Goal: Task Accomplishment & Management: Use online tool/utility

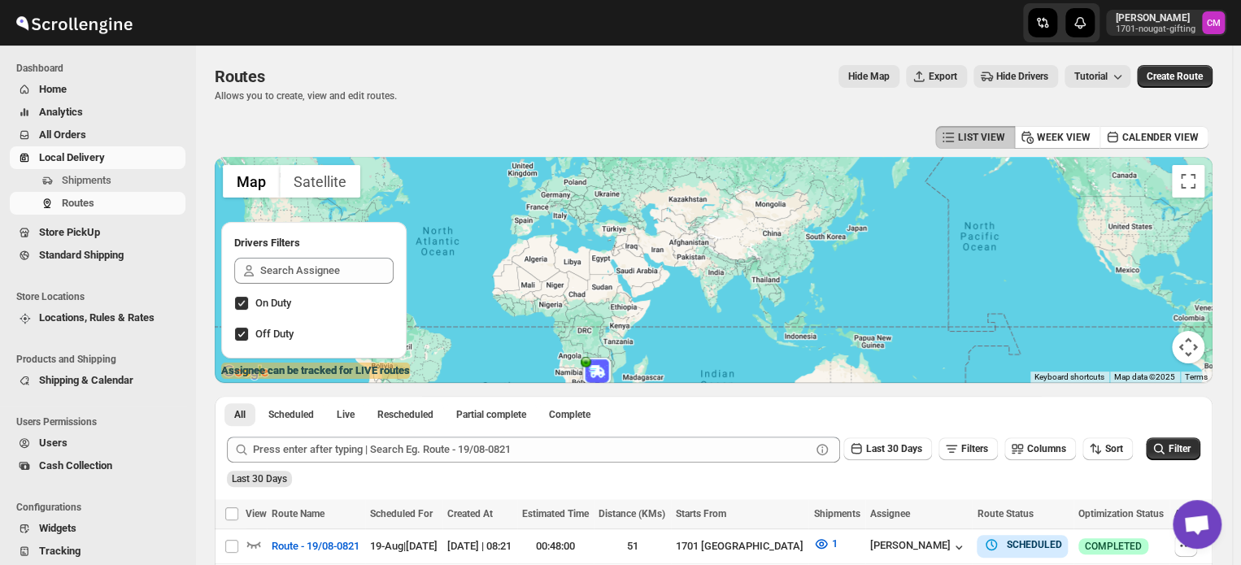
click at [44, 130] on span "All Orders" at bounding box center [62, 134] width 47 height 12
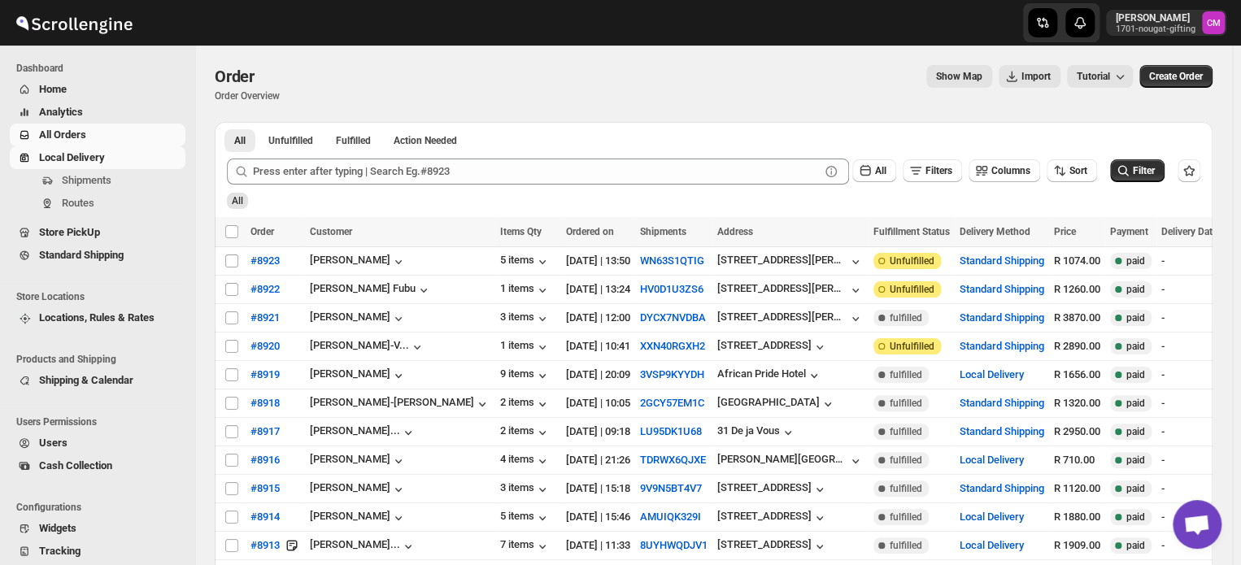
click at [69, 162] on span "Local Delivery" at bounding box center [72, 157] width 66 height 12
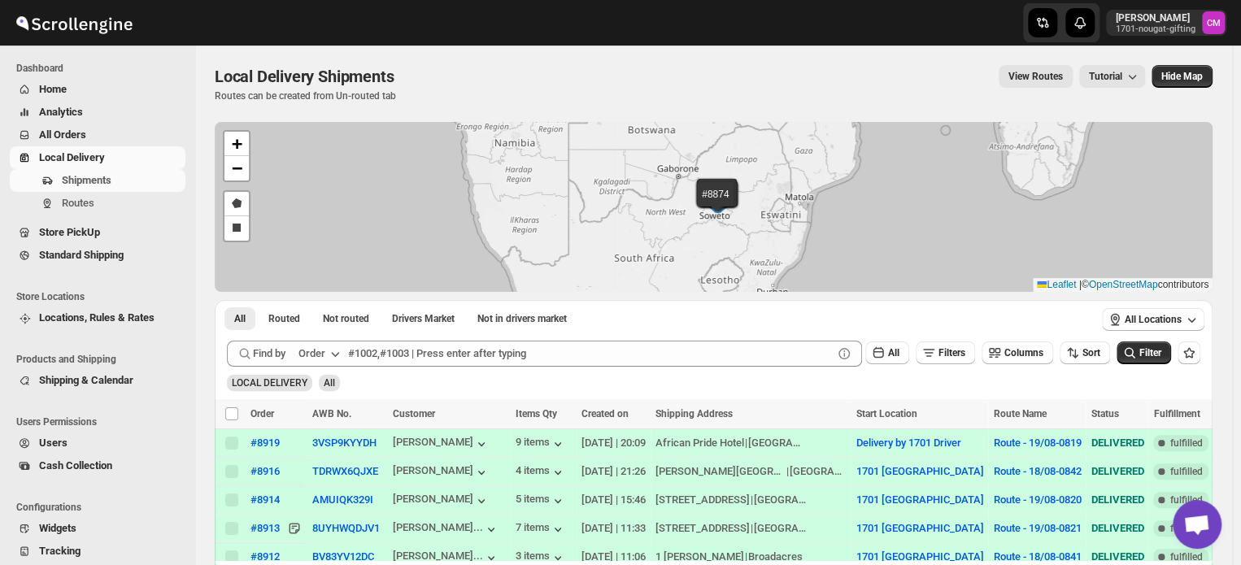
click at [72, 256] on span "Standard Shipping" at bounding box center [81, 255] width 85 height 12
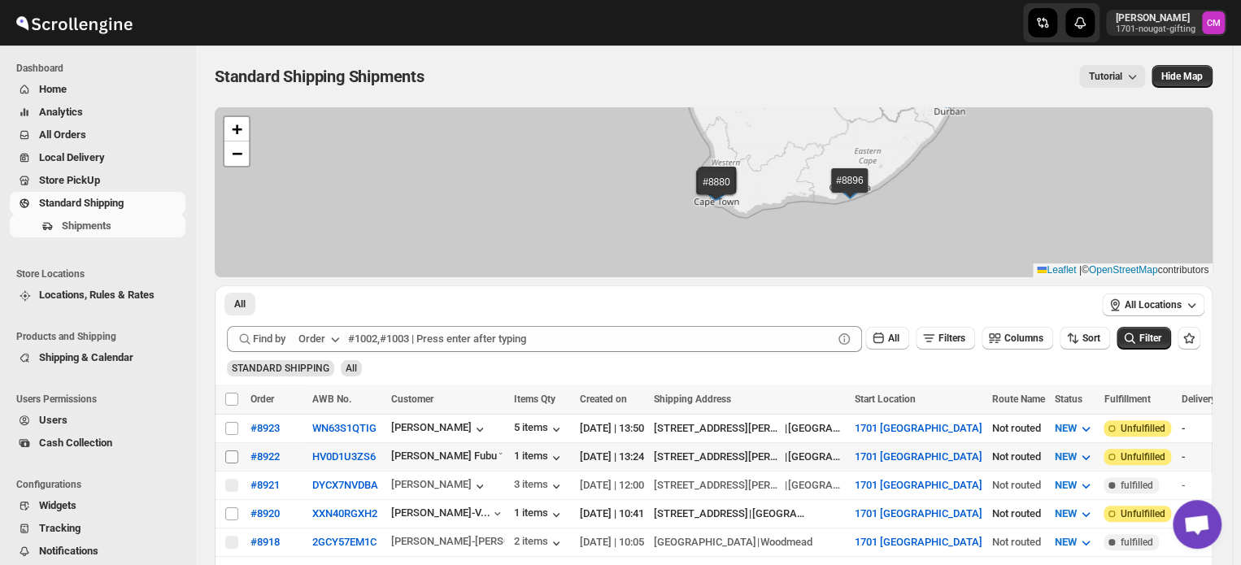
click at [234, 451] on input "Select shipment" at bounding box center [231, 456] width 13 height 13
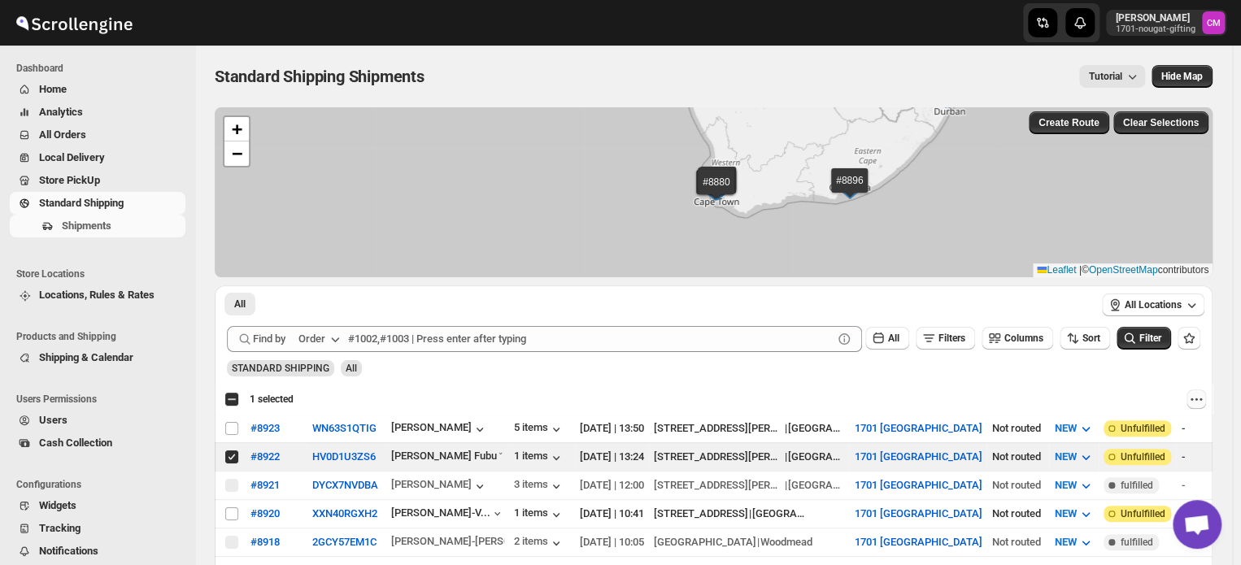
click at [1204, 397] on icon "Actions" at bounding box center [1196, 399] width 16 height 16
click at [1188, 420] on button "MOVE TO LOCAL DELIVERY" at bounding box center [1140, 430] width 138 height 26
checkbox input "false"
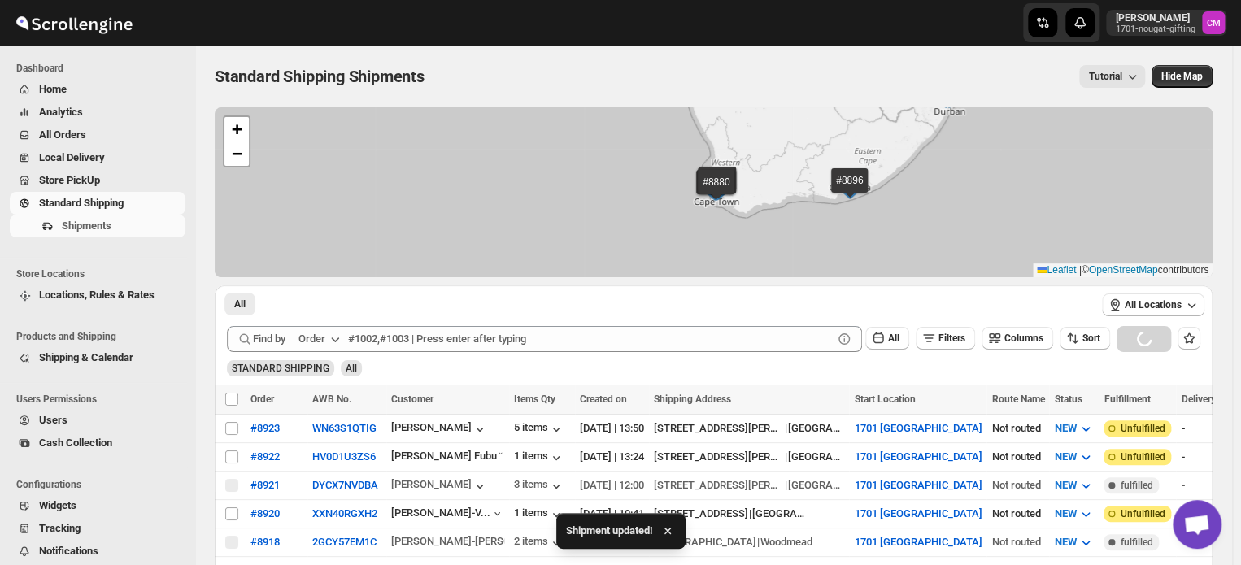
click at [60, 137] on span "All Orders" at bounding box center [62, 134] width 47 height 12
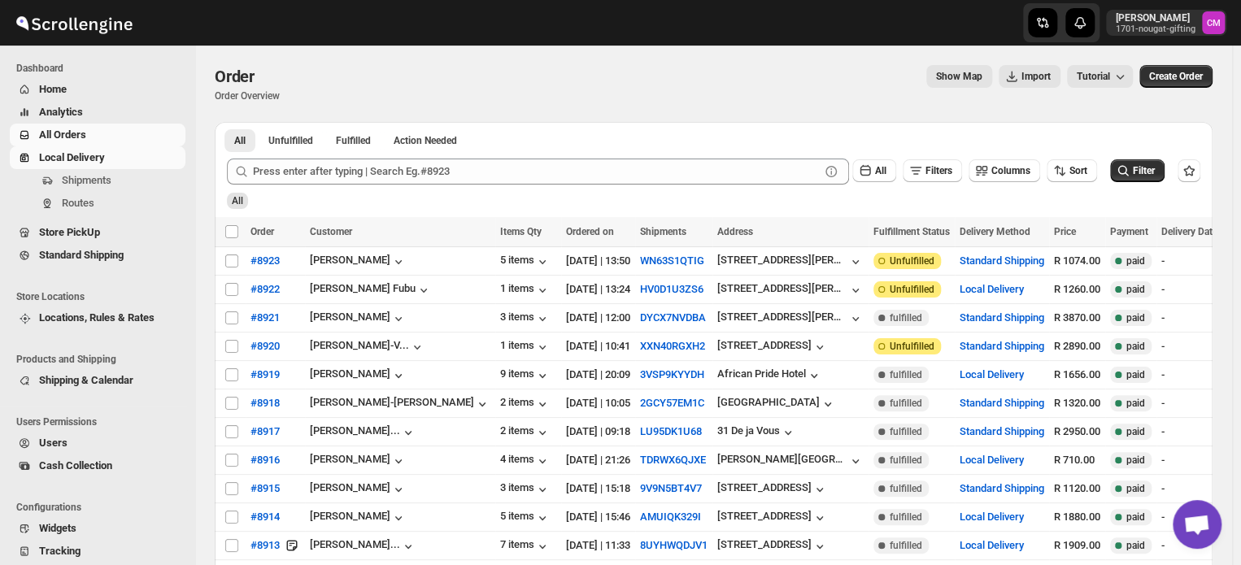
click at [63, 153] on span "Local Delivery" at bounding box center [72, 157] width 66 height 12
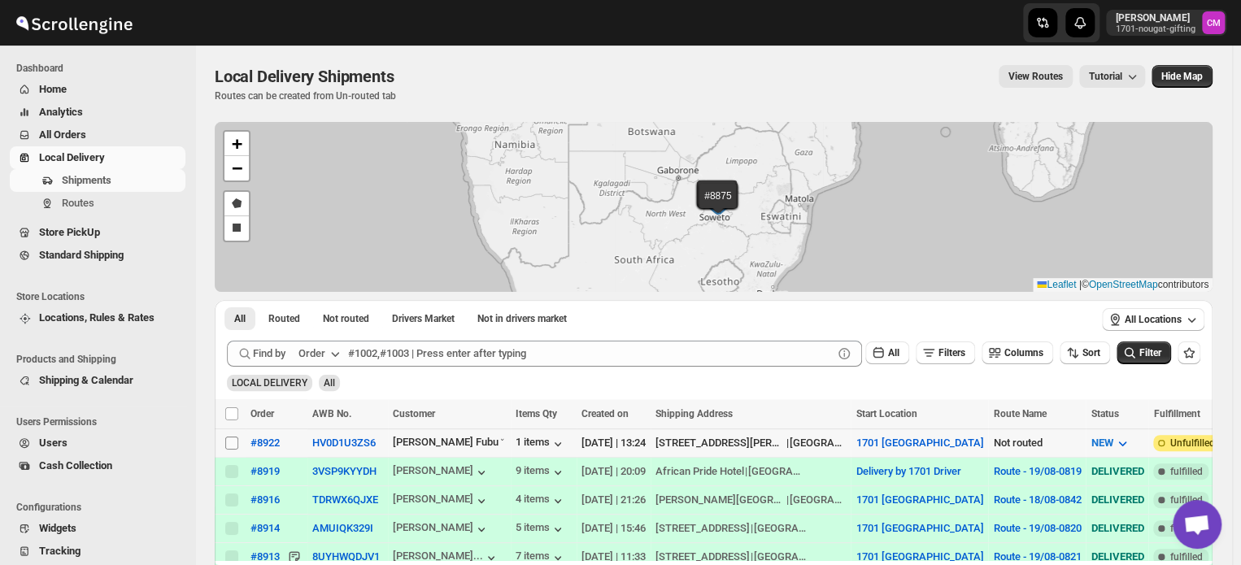
click at [231, 447] on input "Select shipment" at bounding box center [231, 443] width 13 height 13
checkbox input "true"
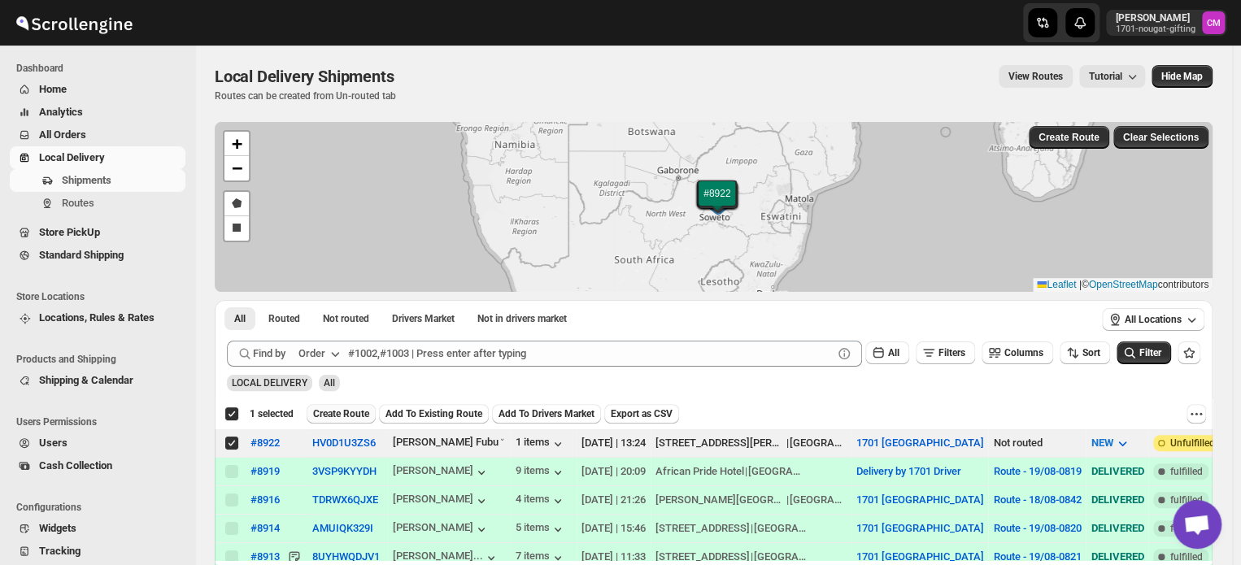
click at [327, 412] on span "Create Route" at bounding box center [341, 413] width 56 height 13
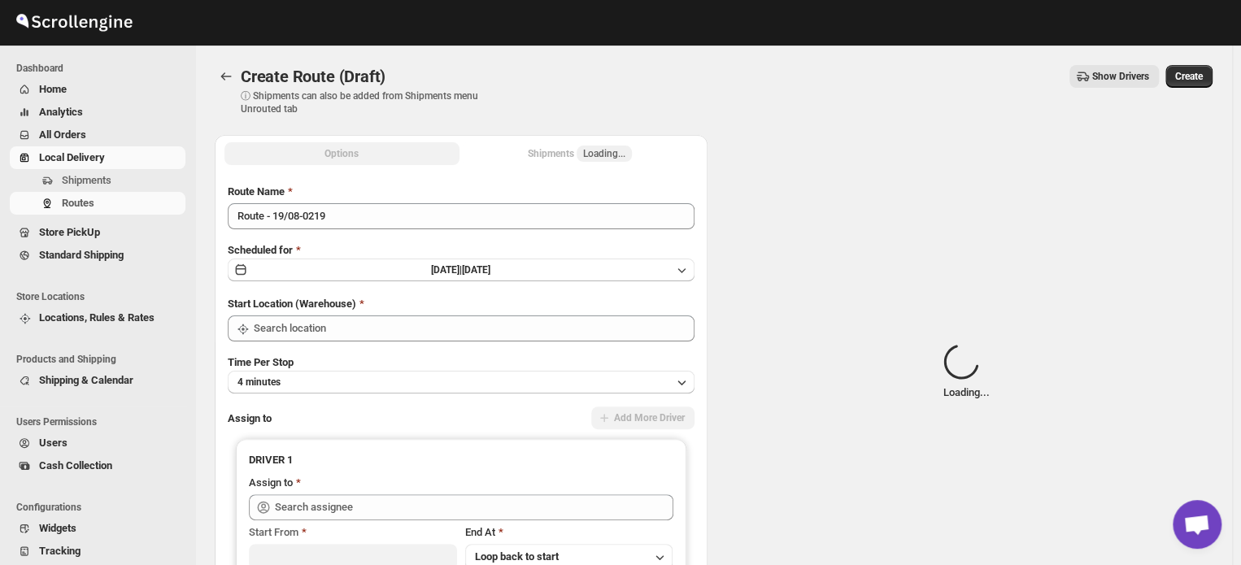
type input "1701 [GEOGRAPHIC_DATA]"
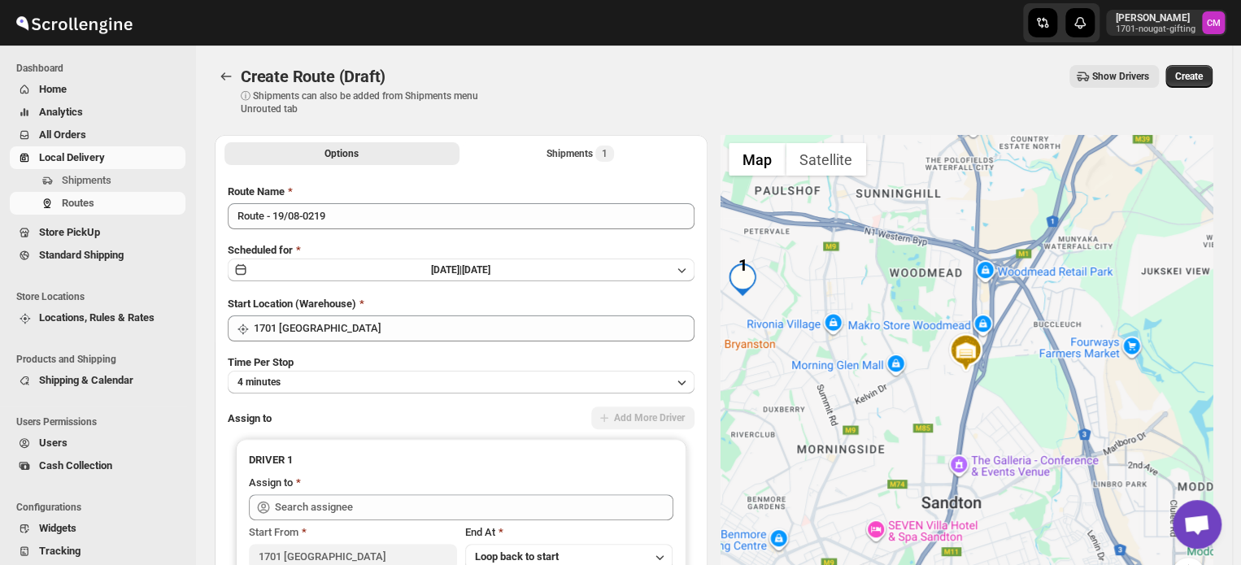
scroll to position [65, 0]
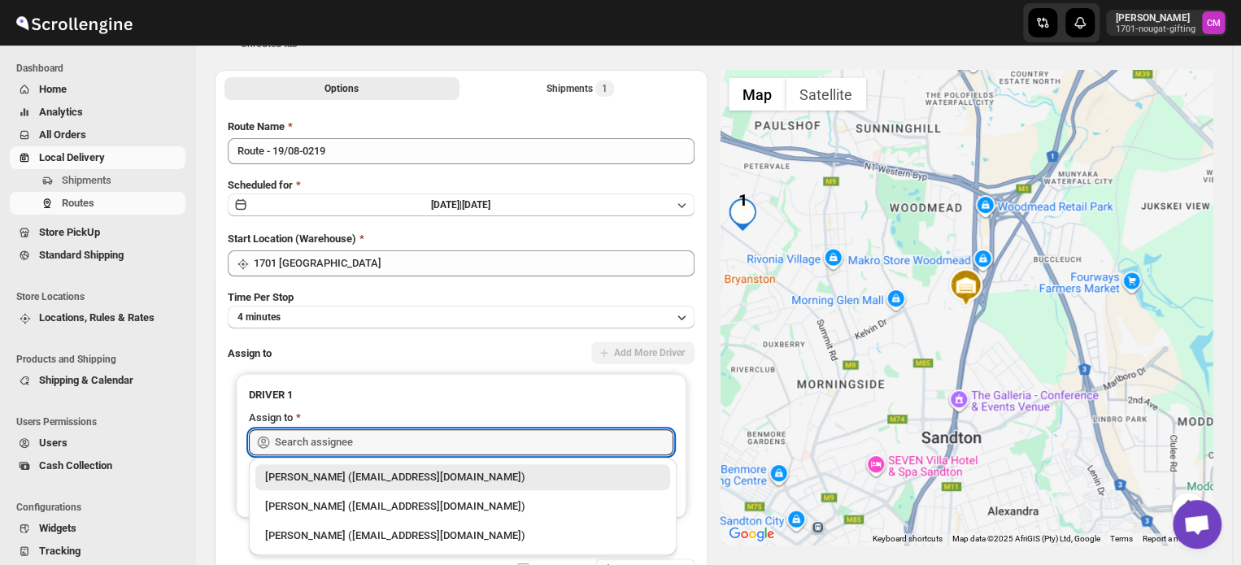
click at [288, 444] on input "text" at bounding box center [474, 442] width 398 height 26
click at [290, 507] on div "[PERSON_NAME] ([EMAIL_ADDRESS][DOMAIN_NAME])" at bounding box center [462, 506] width 395 height 16
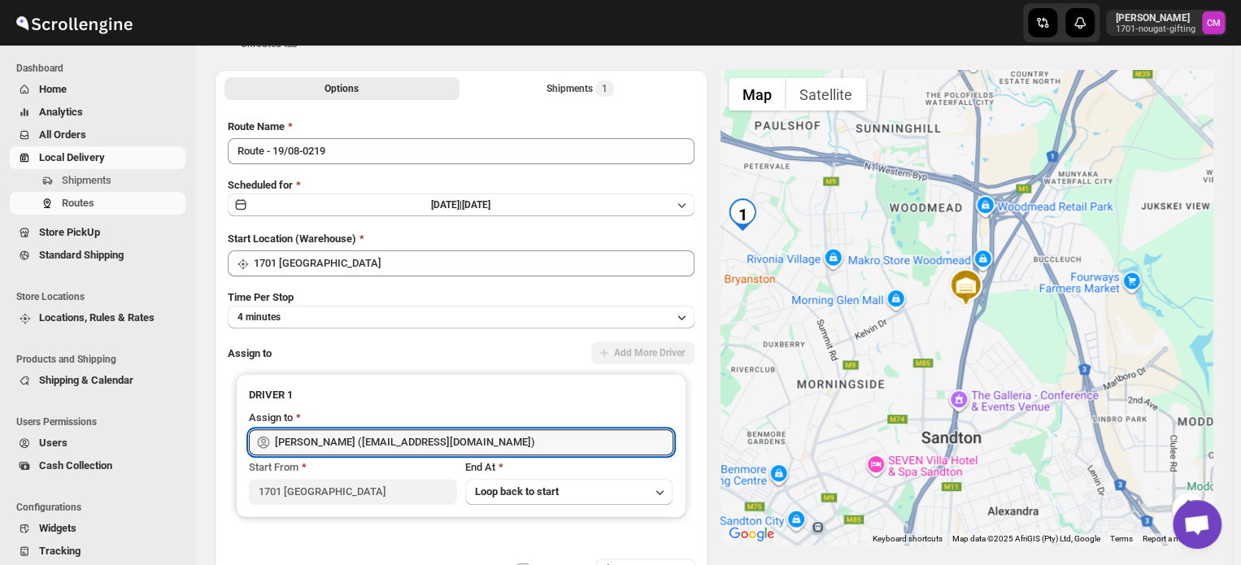
type input "[PERSON_NAME] ([EMAIL_ADDRESS][DOMAIN_NAME])"
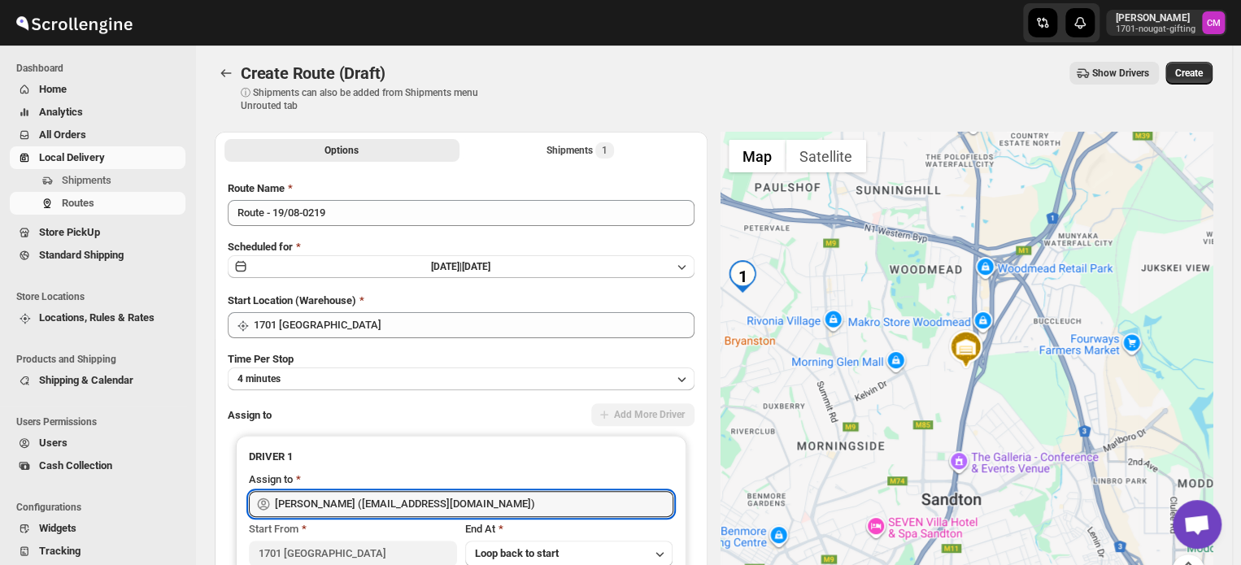
scroll to position [0, 0]
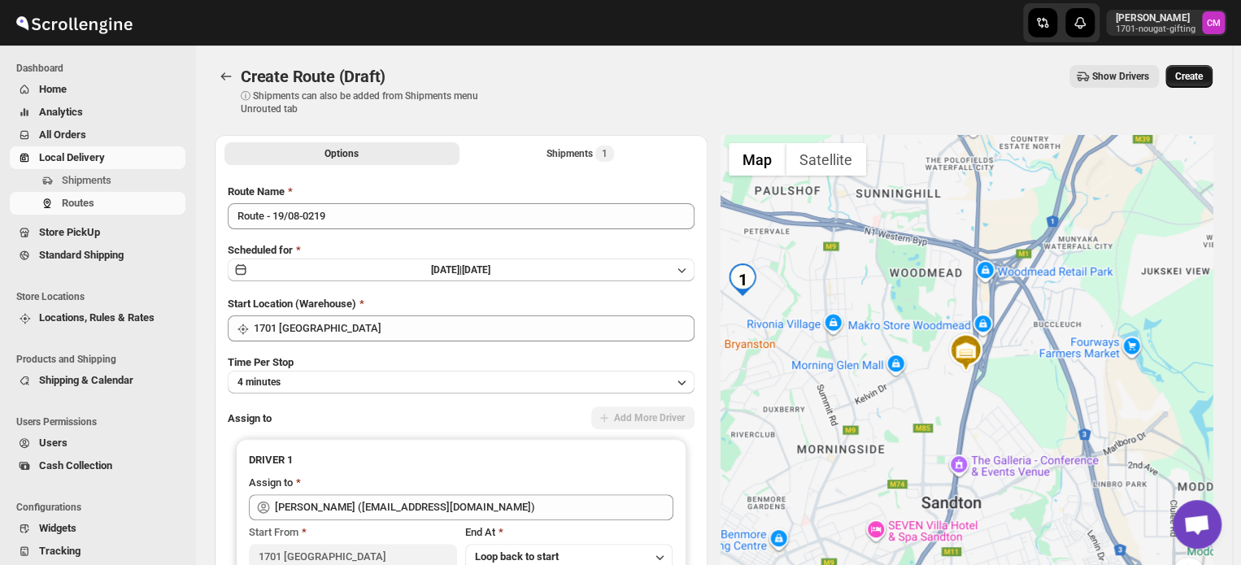
click at [1184, 76] on span "Create" at bounding box center [1189, 76] width 28 height 13
